Goal: Check status: Verify the current state of an ongoing process or item

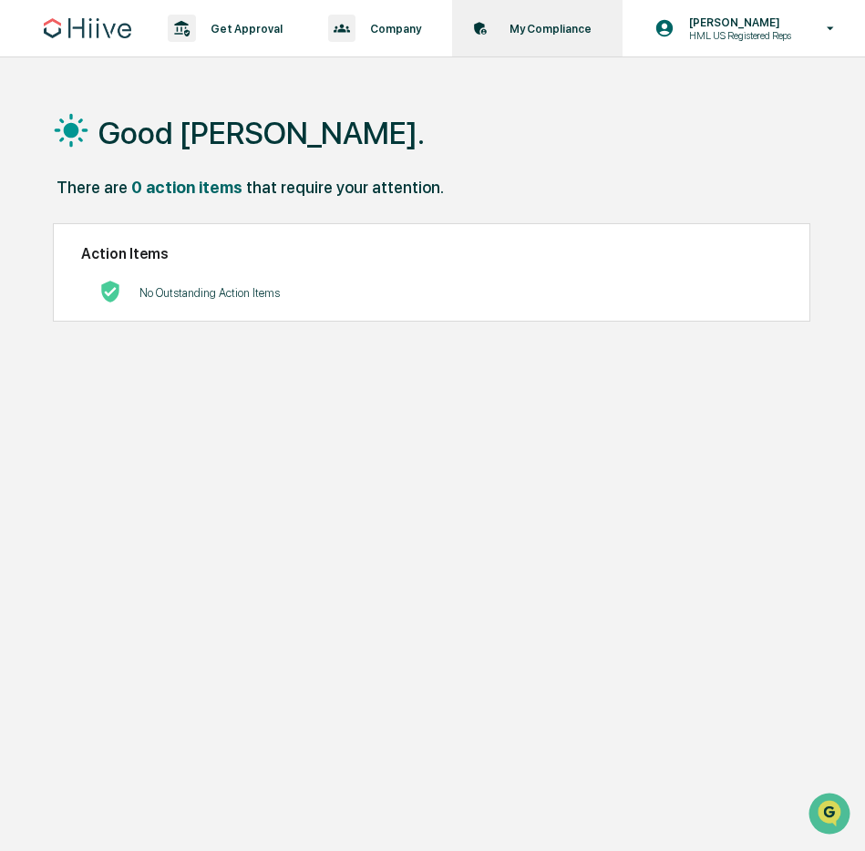
click at [481, 34] on icon at bounding box center [483, 31] width 5 height 5
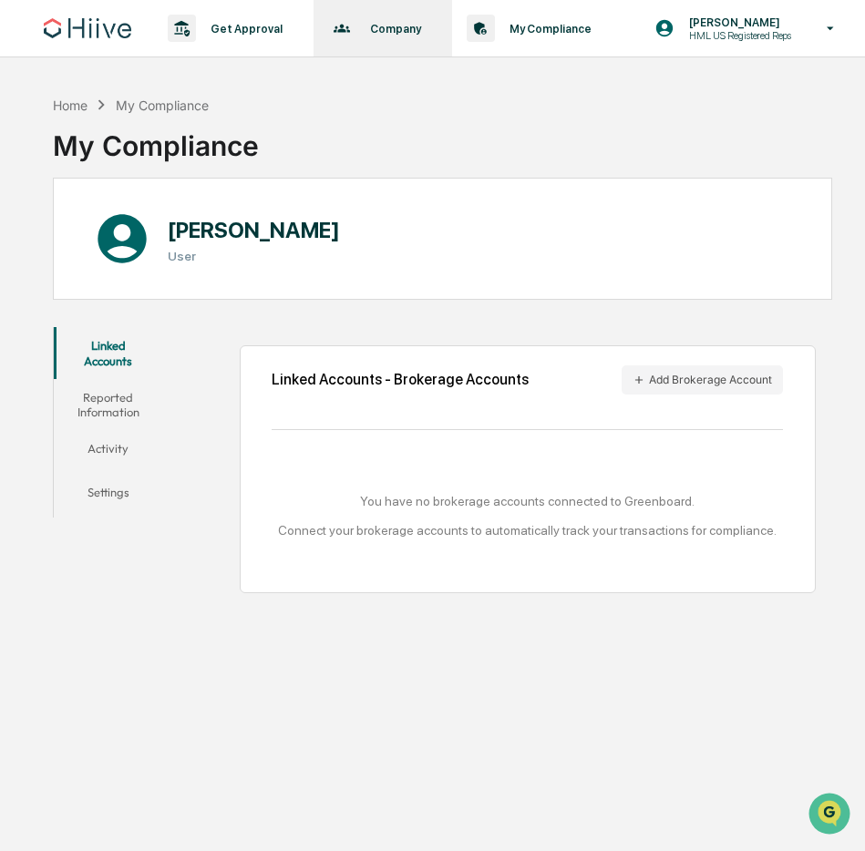
click at [384, 41] on div "Company Policies & Documents" at bounding box center [381, 28] width 121 height 56
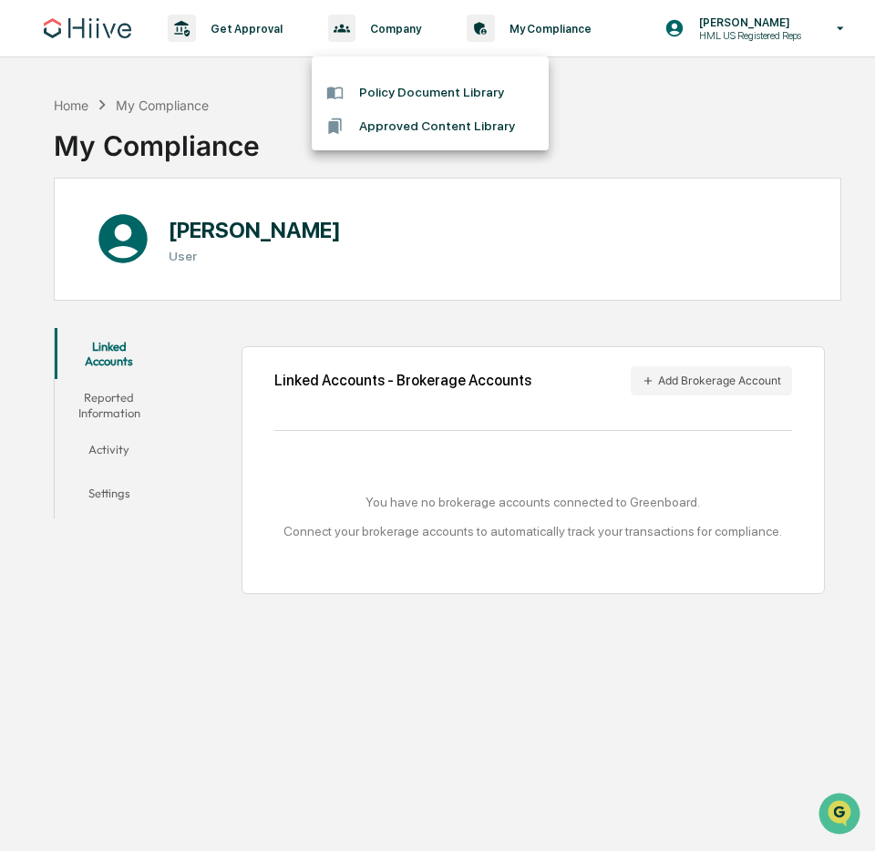
click at [272, 39] on div at bounding box center [437, 425] width 875 height 851
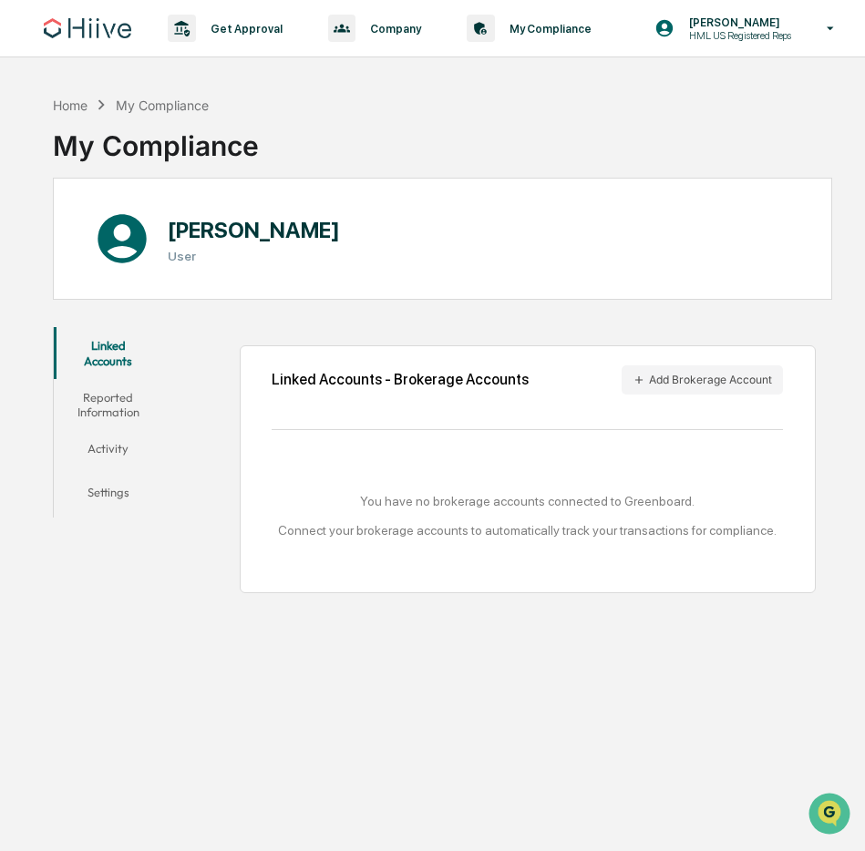
click at [241, 36] on p "Get Approval" at bounding box center [244, 29] width 96 height 14
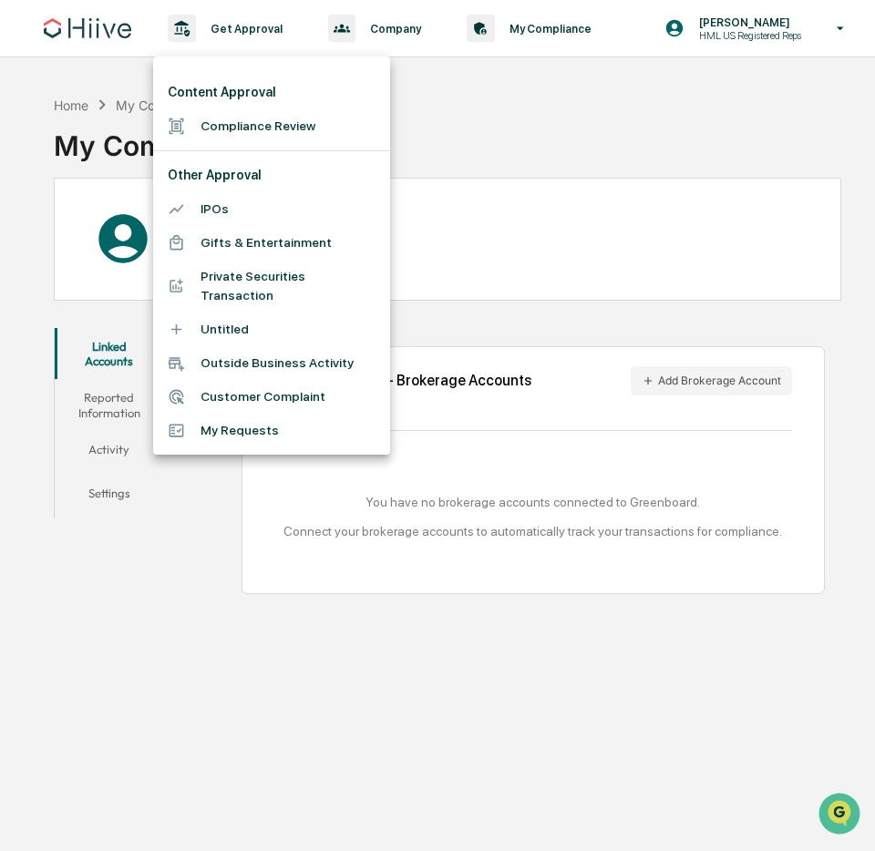
click at [589, 150] on div at bounding box center [437, 425] width 875 height 851
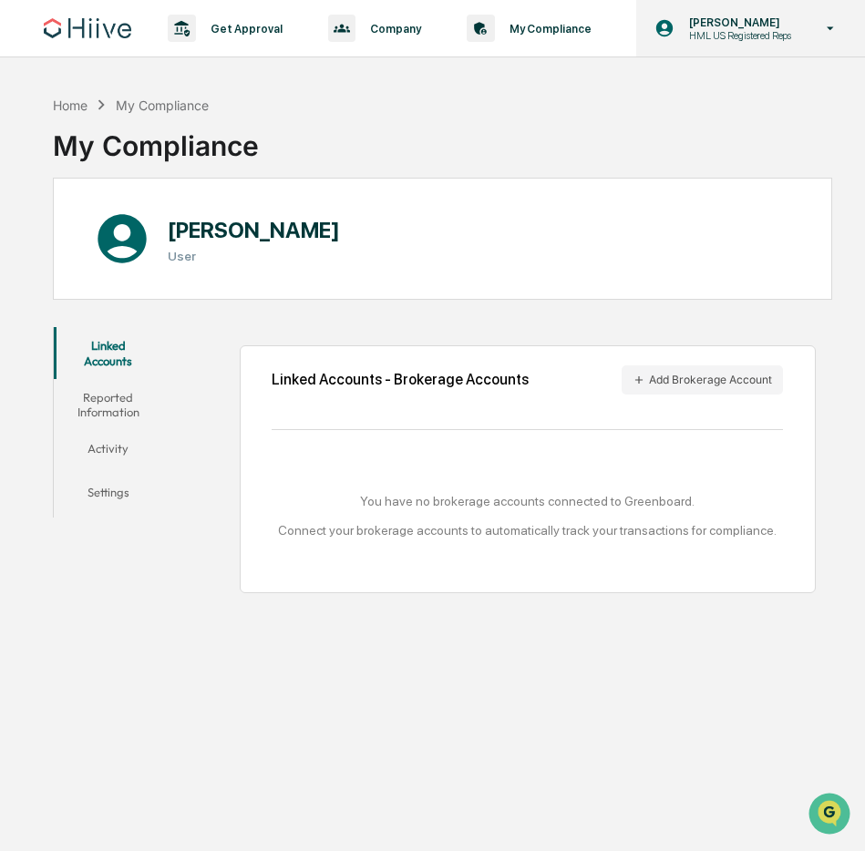
click at [710, 40] on p "HML US Registered Reps" at bounding box center [737, 35] width 126 height 13
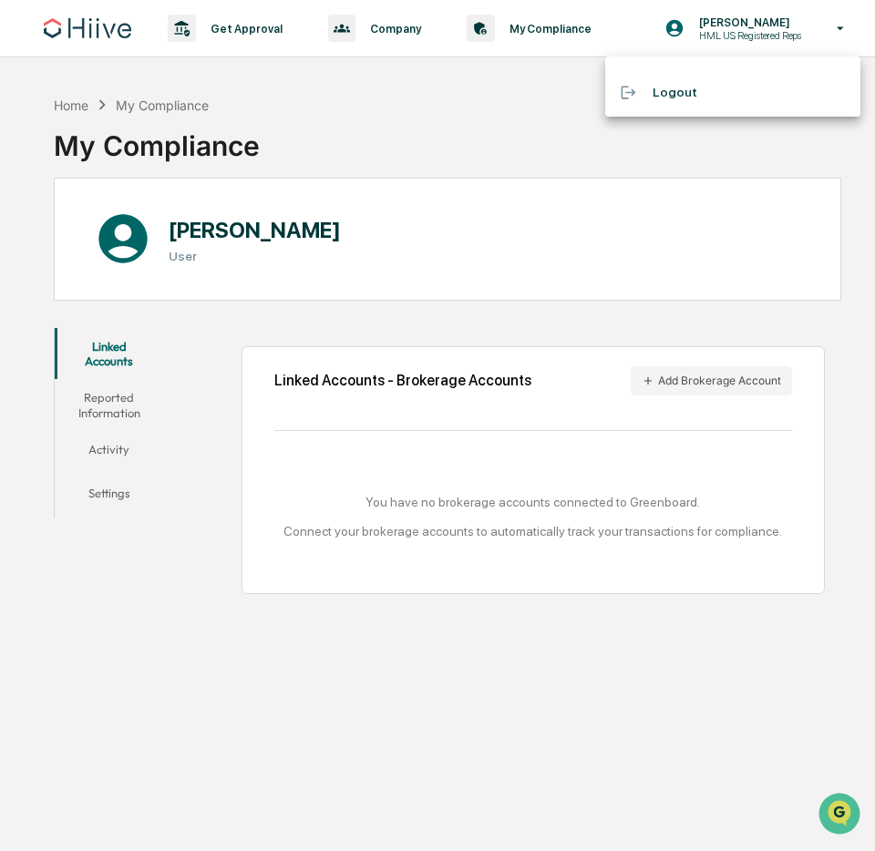
drag, startPoint x: 452, startPoint y: 150, endPoint x: 292, endPoint y: 71, distance: 178.8
click at [452, 150] on div at bounding box center [437, 425] width 875 height 851
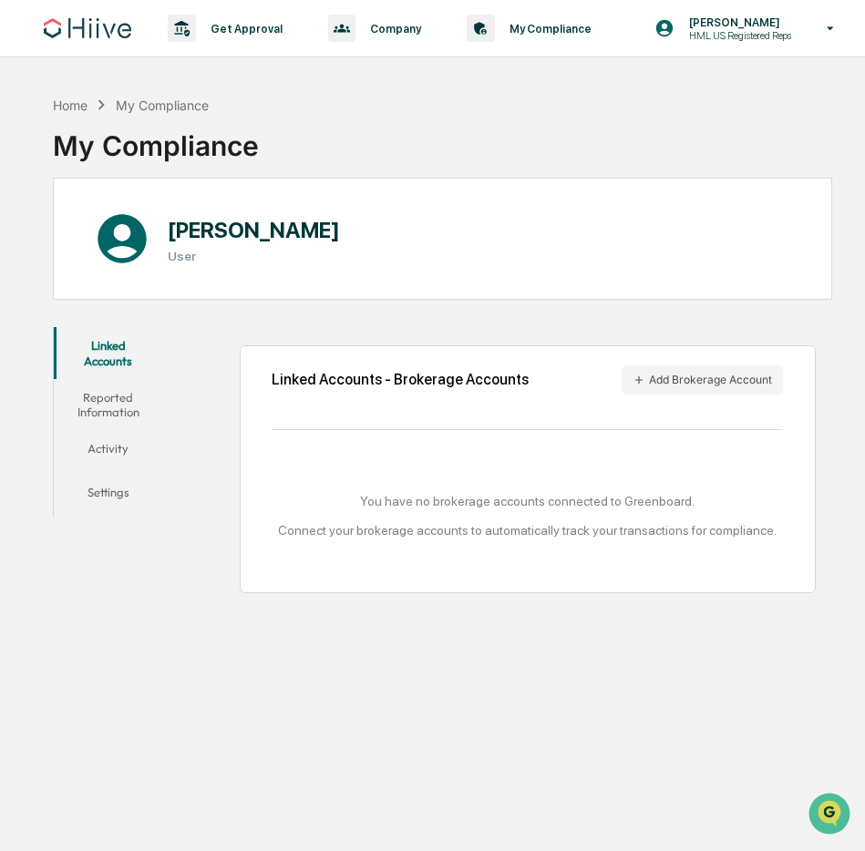
click at [118, 35] on img at bounding box center [87, 28] width 87 height 20
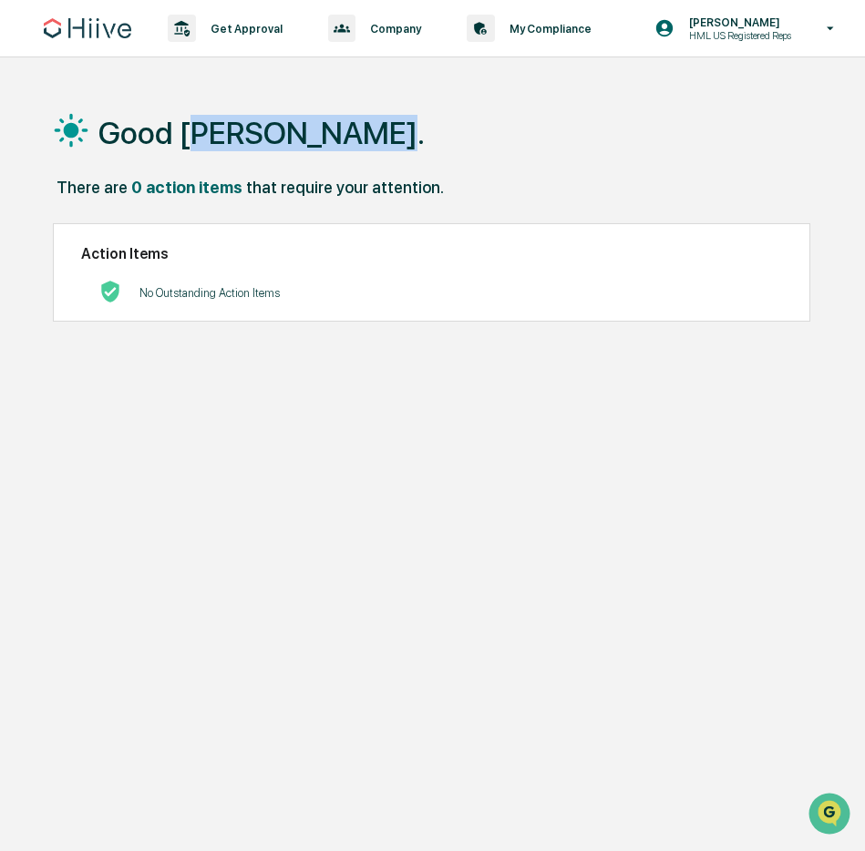
drag, startPoint x: 279, startPoint y: 144, endPoint x: 477, endPoint y: 144, distance: 198.6
click at [419, 144] on h1 "Good [PERSON_NAME]." at bounding box center [261, 133] width 326 height 36
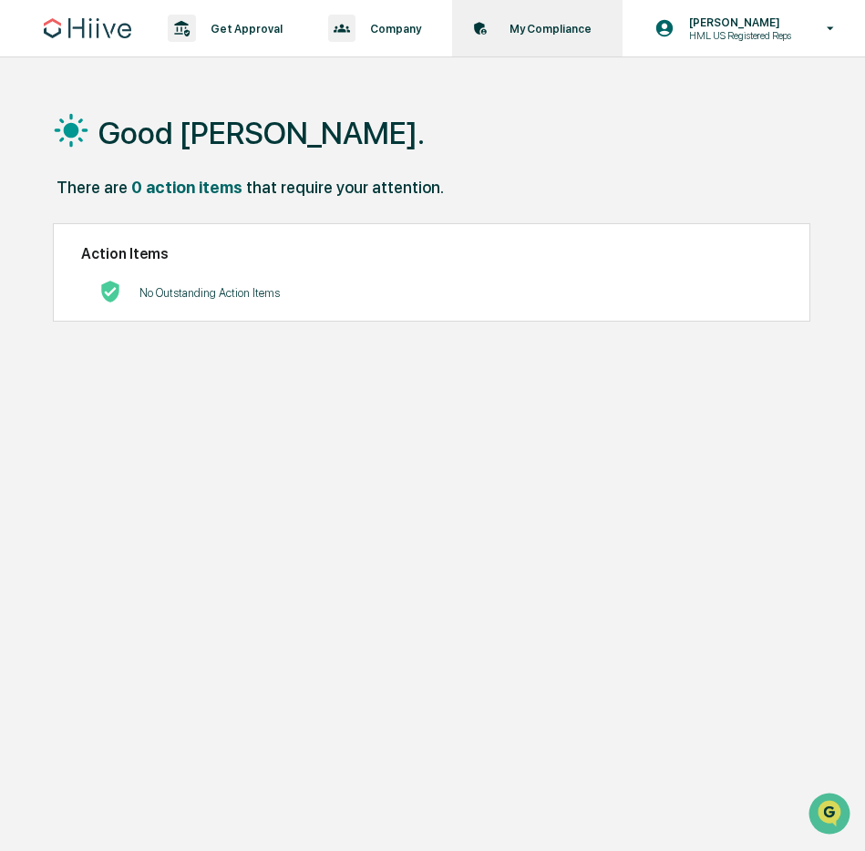
click at [523, 23] on p "My Compliance" at bounding box center [548, 29] width 106 height 14
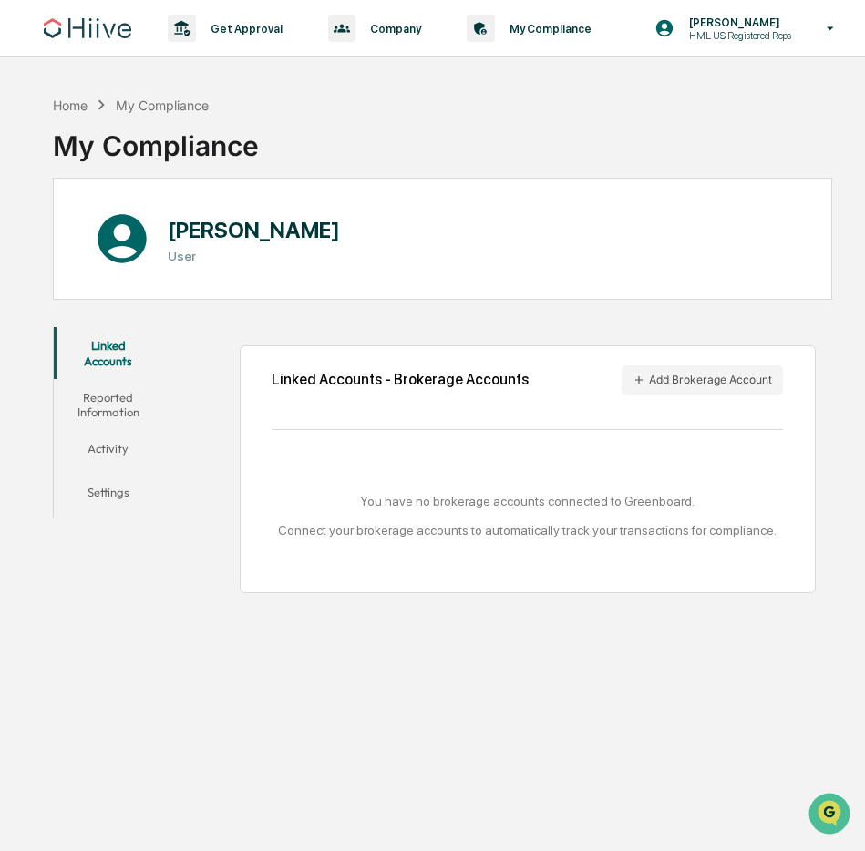
click at [130, 447] on button "Activity" at bounding box center [108, 452] width 108 height 44
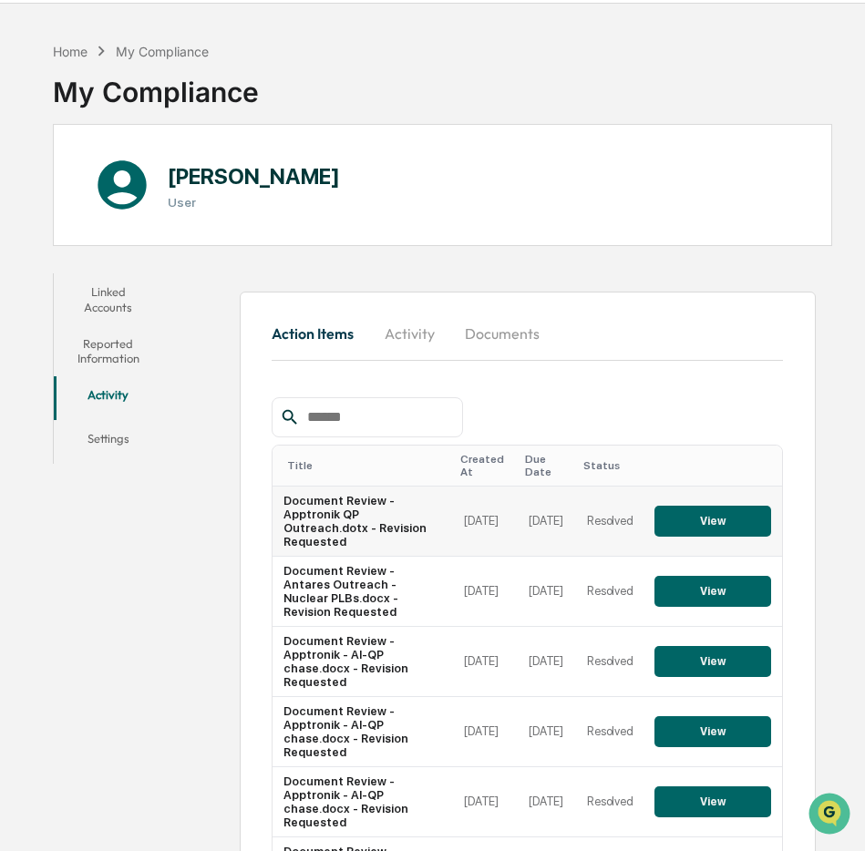
scroll to position [56, 0]
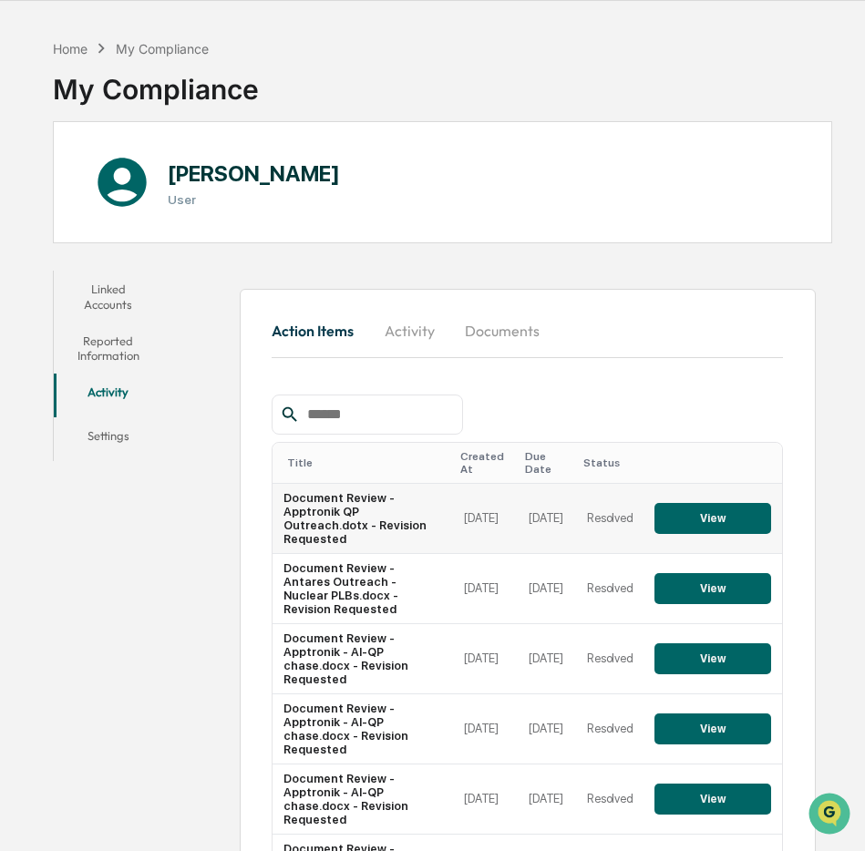
click at [740, 525] on button "View" at bounding box center [712, 518] width 117 height 31
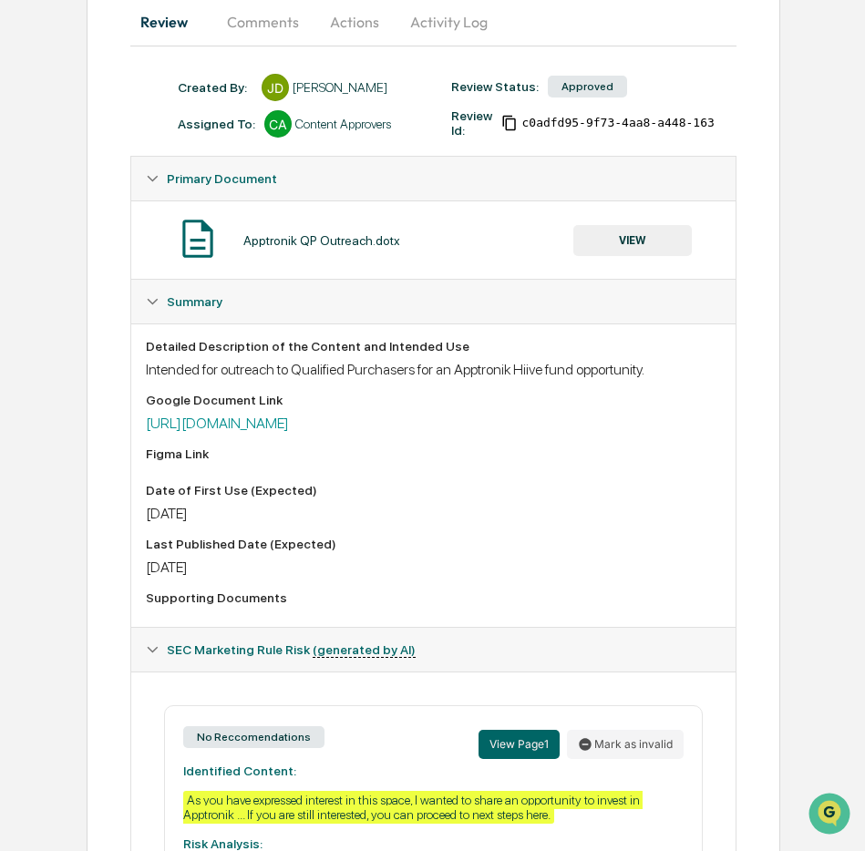
scroll to position [186, 0]
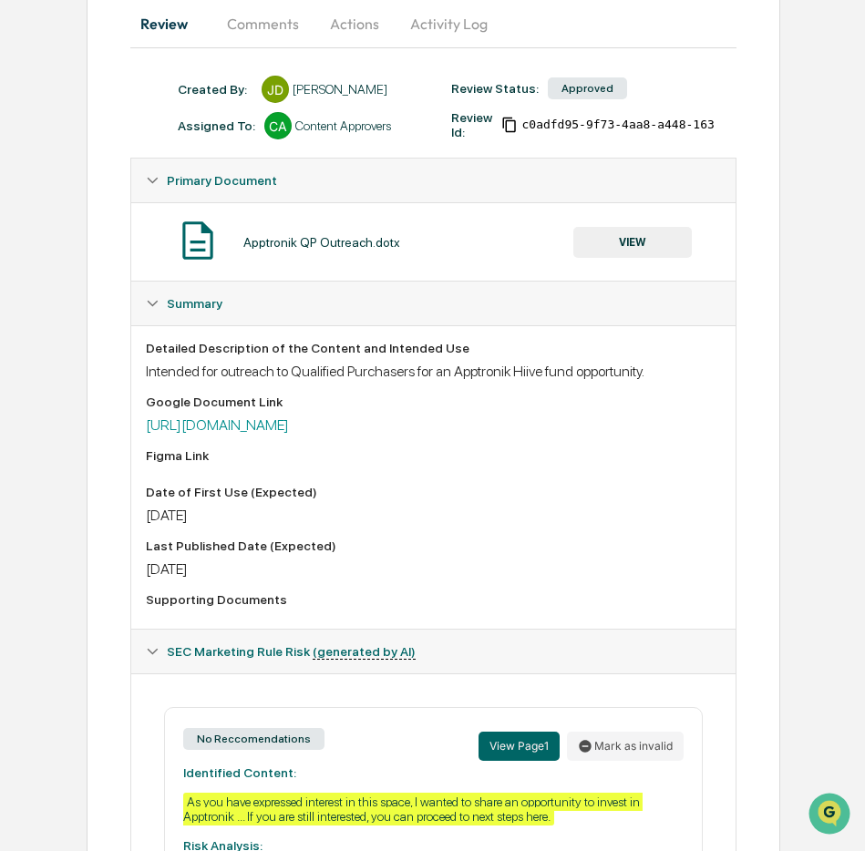
click at [599, 237] on button "VIEW" at bounding box center [632, 242] width 118 height 31
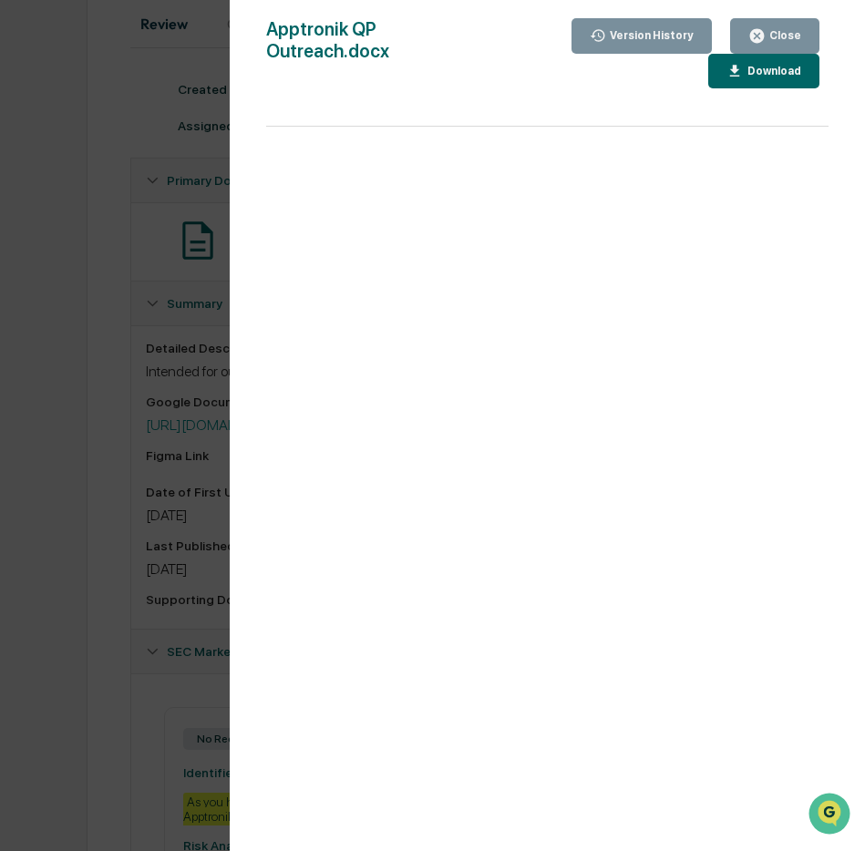
click at [759, 31] on icon "button" at bounding box center [757, 36] width 14 height 14
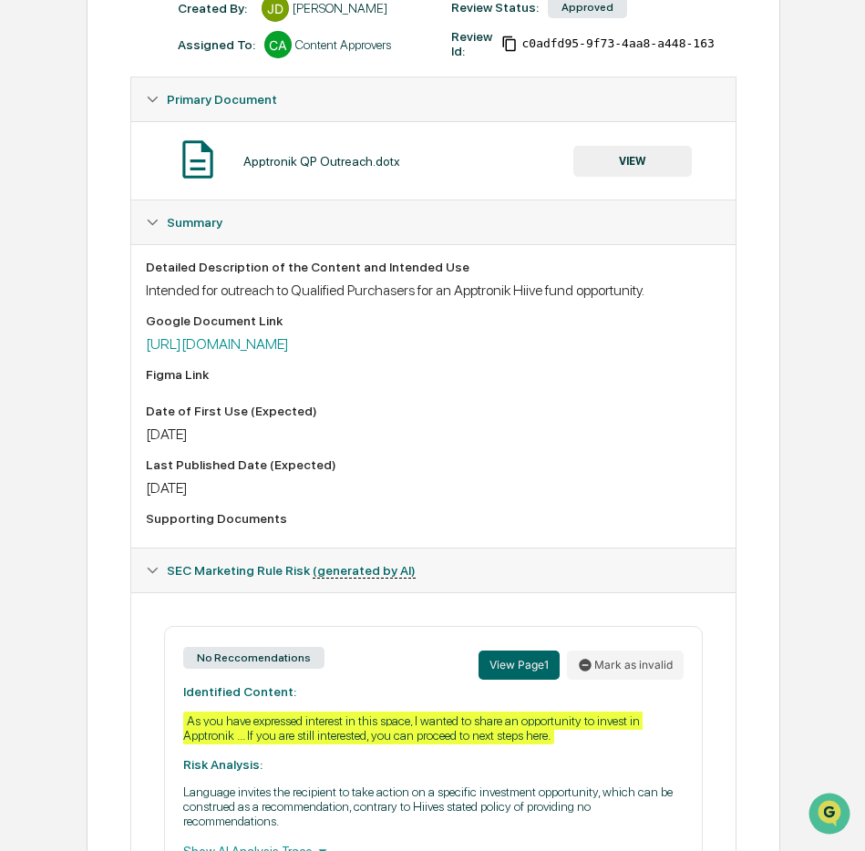
scroll to position [163, 0]
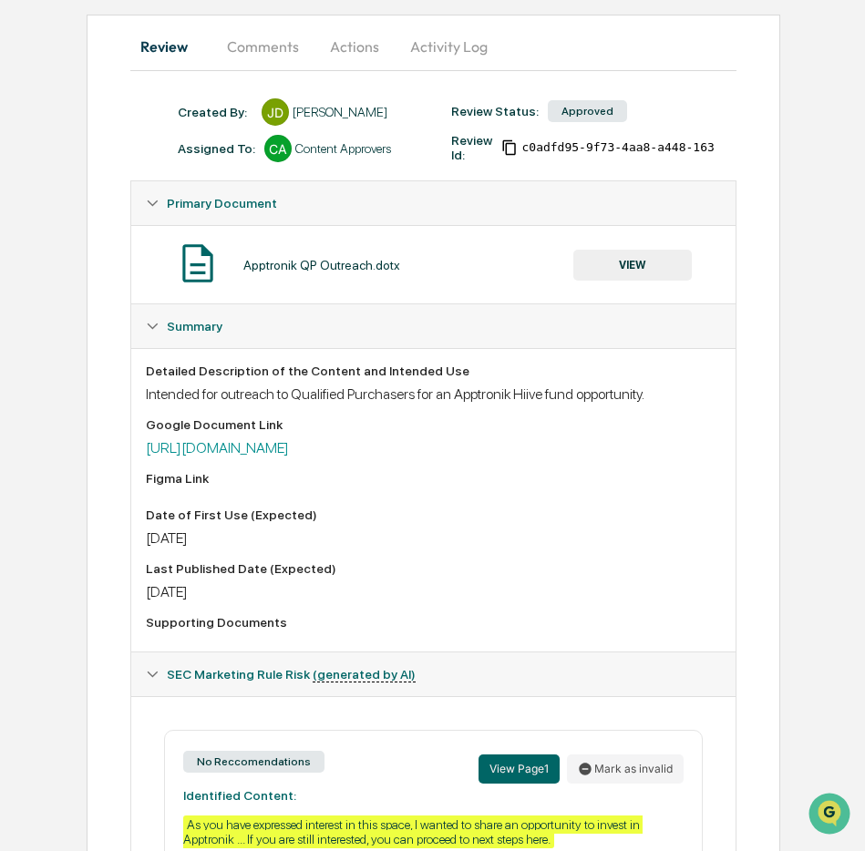
click at [588, 456] on div "[URL][DOMAIN_NAME]" at bounding box center [433, 447] width 574 height 17
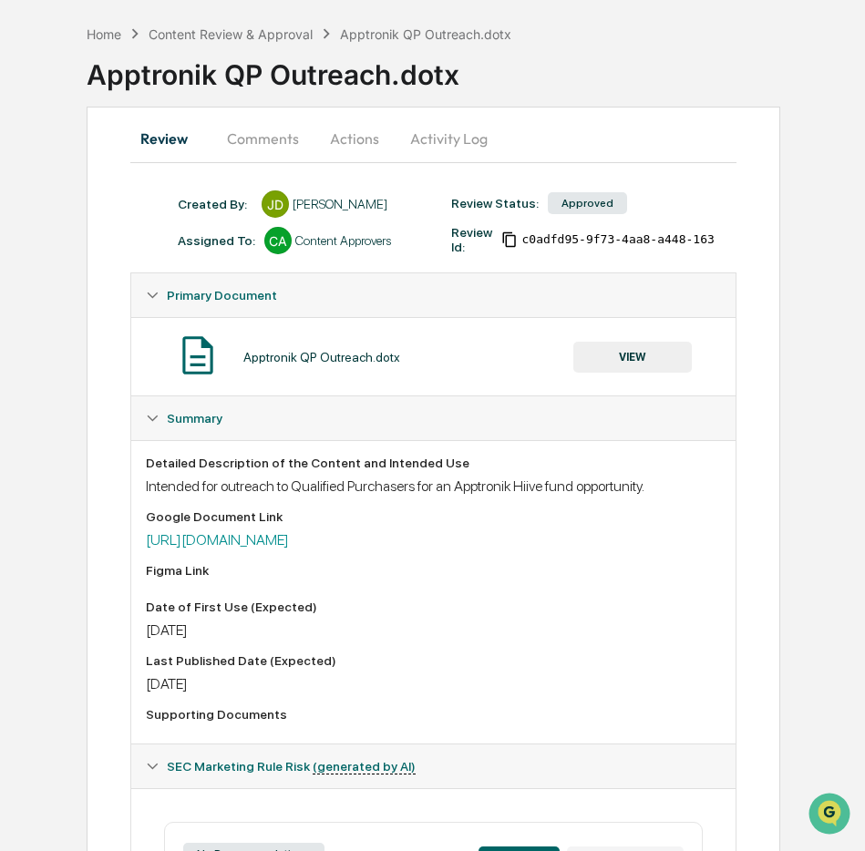
scroll to position [0, 0]
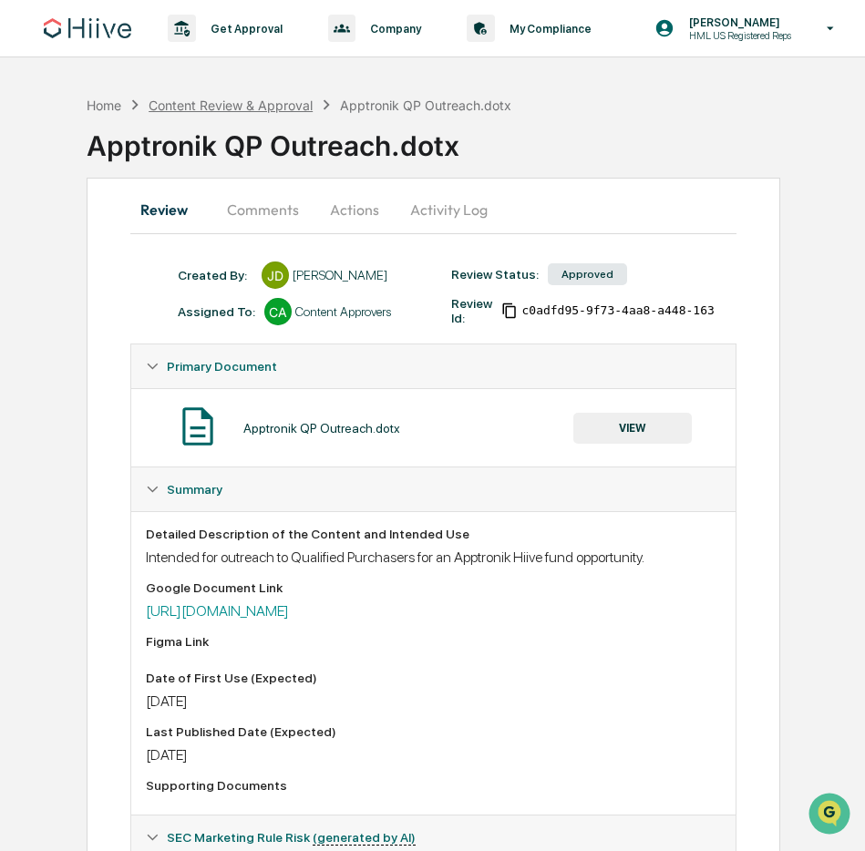
click at [221, 110] on div "Content Review & Approval" at bounding box center [230, 104] width 164 height 15
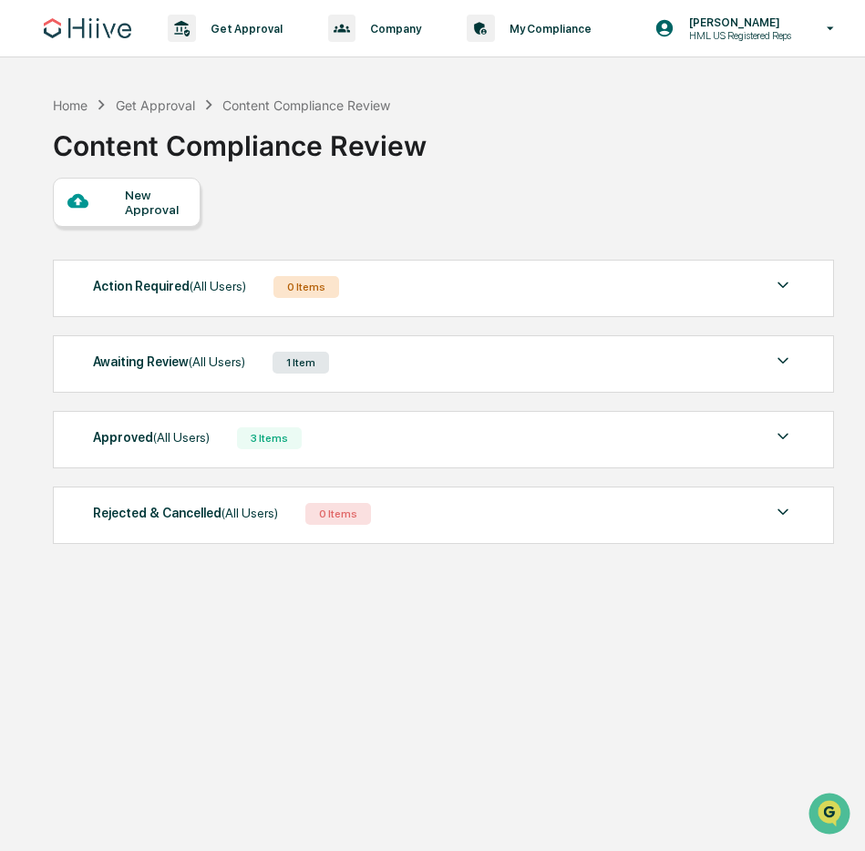
click at [367, 366] on div "Awaiting Review (All Users) 1 Item" at bounding box center [443, 363] width 701 height 26
